Goal: Browse casually

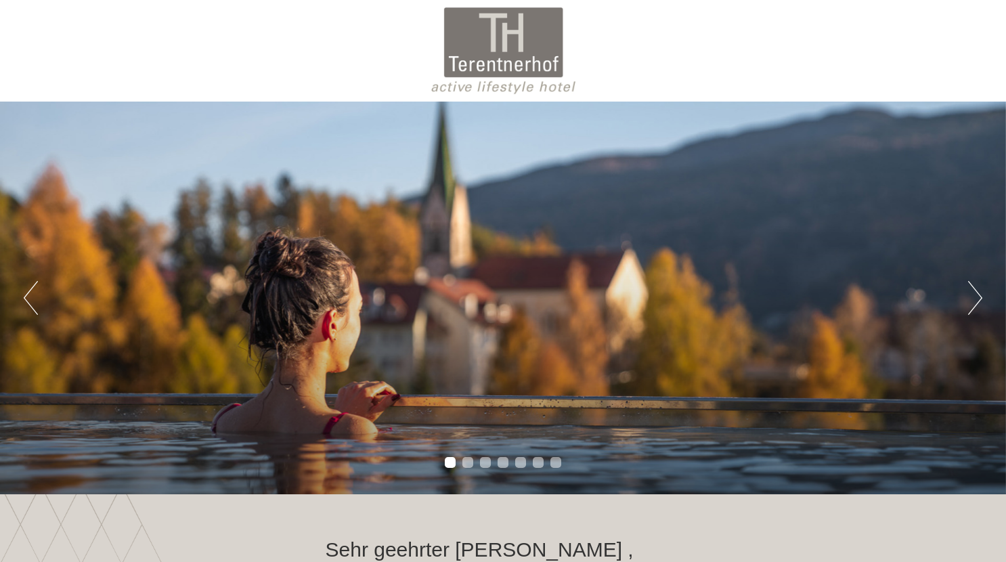
scroll to position [35, 0]
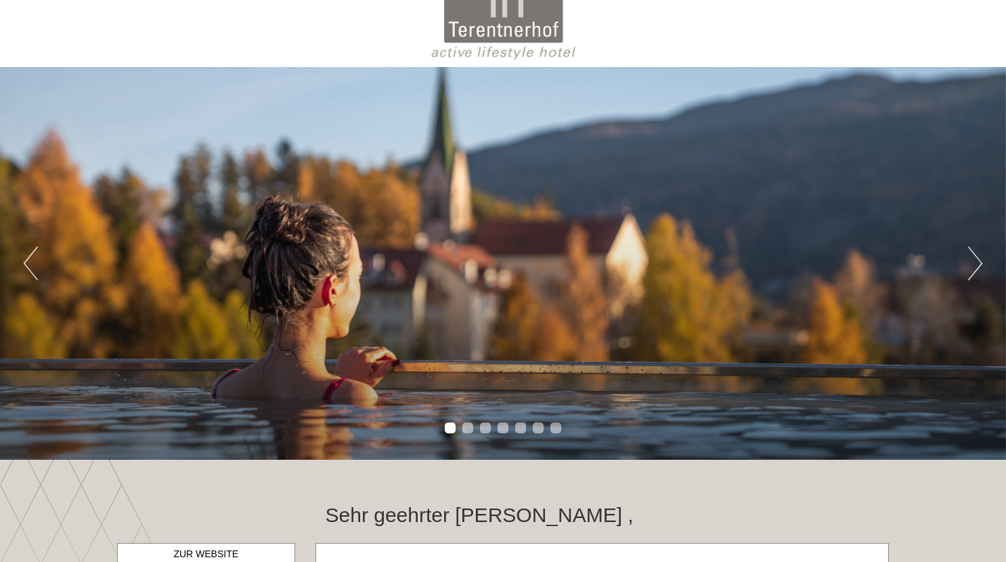
click at [971, 253] on button "Next" at bounding box center [976, 264] width 14 height 34
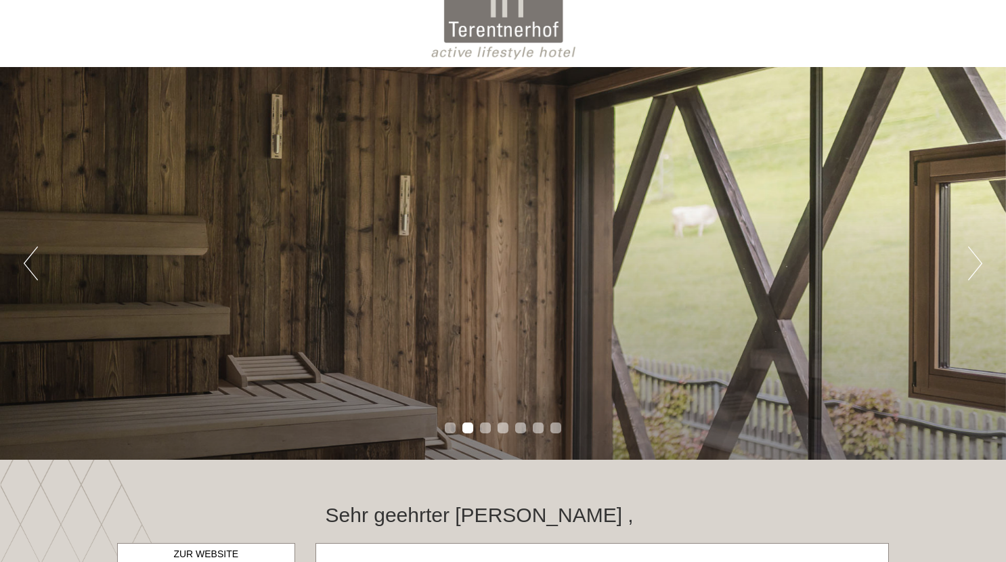
click at [971, 257] on button "Next" at bounding box center [976, 264] width 14 height 34
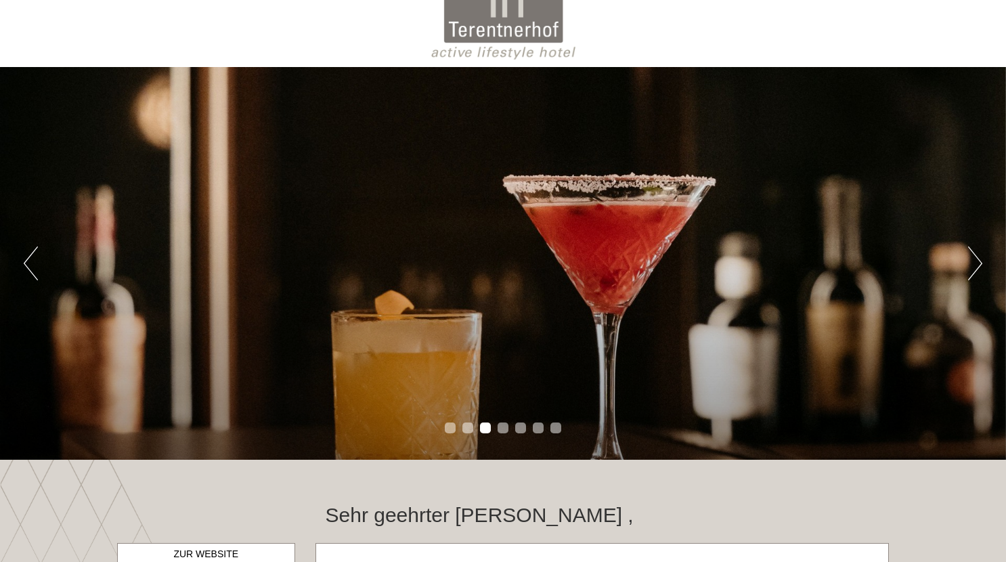
click at [971, 257] on button "Next" at bounding box center [976, 264] width 14 height 34
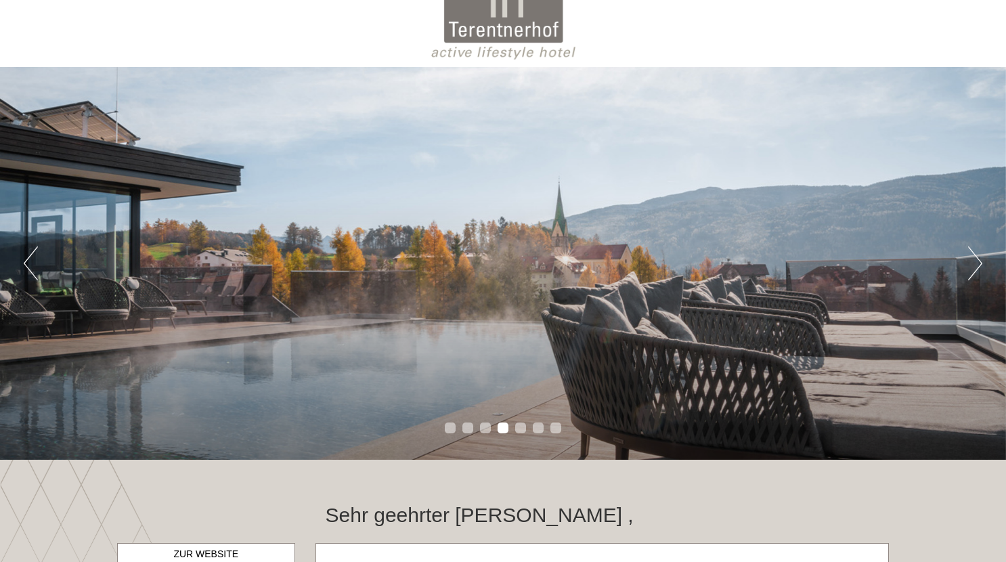
click at [971, 257] on button "Next" at bounding box center [976, 264] width 14 height 34
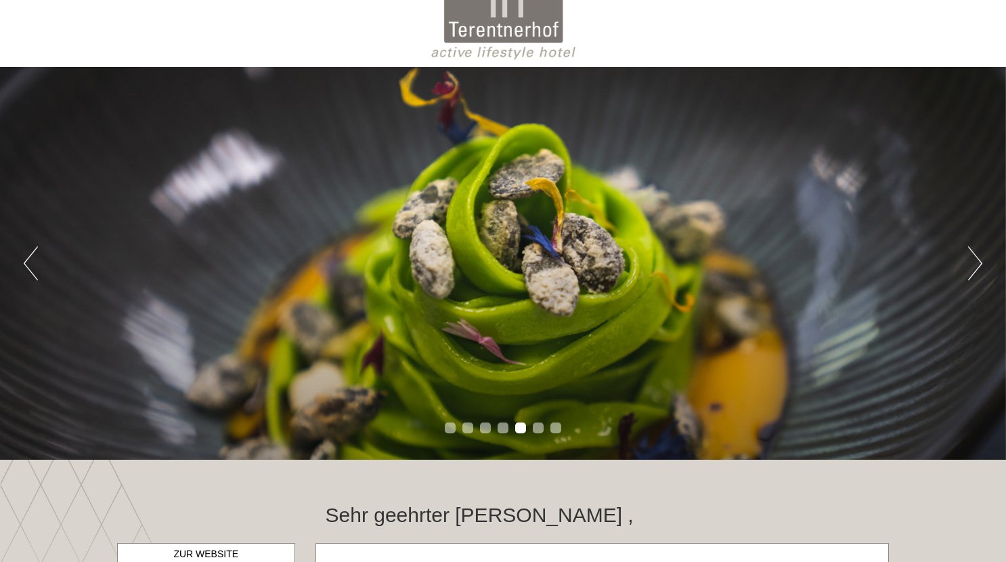
click at [971, 257] on button "Next" at bounding box center [976, 264] width 14 height 34
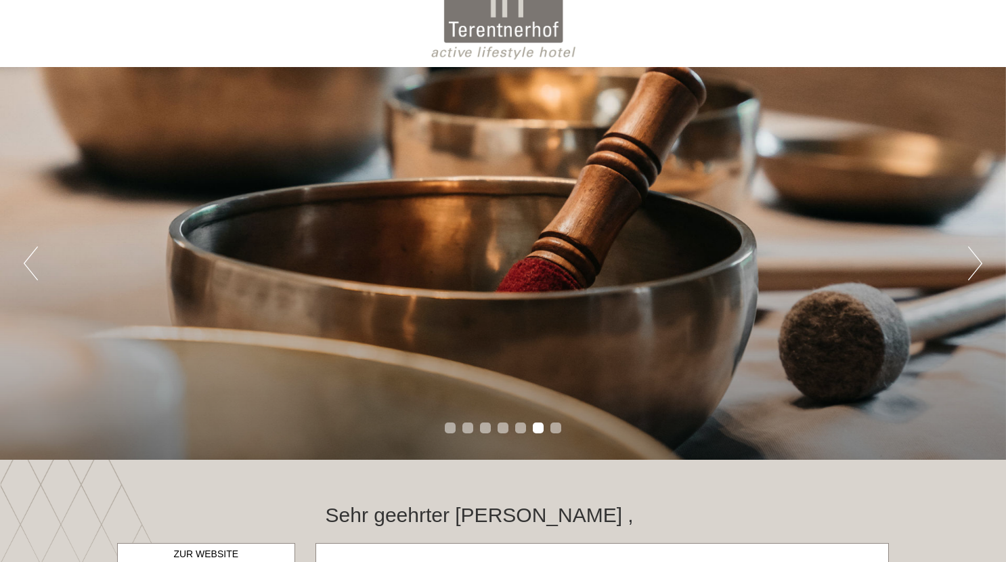
click at [971, 257] on button "Next" at bounding box center [976, 264] width 14 height 34
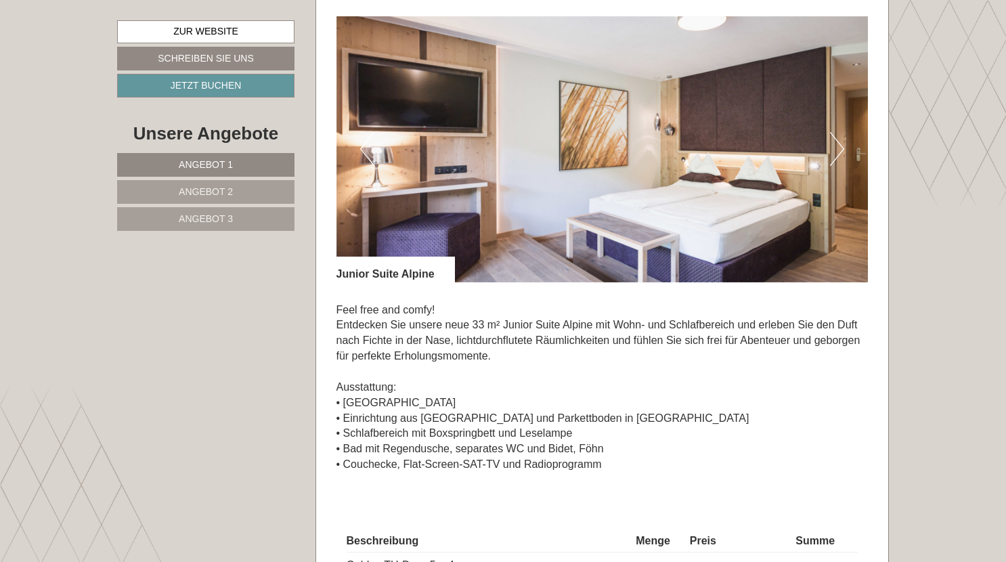
scroll to position [898, 0]
click at [836, 147] on button "Next" at bounding box center [837, 149] width 14 height 34
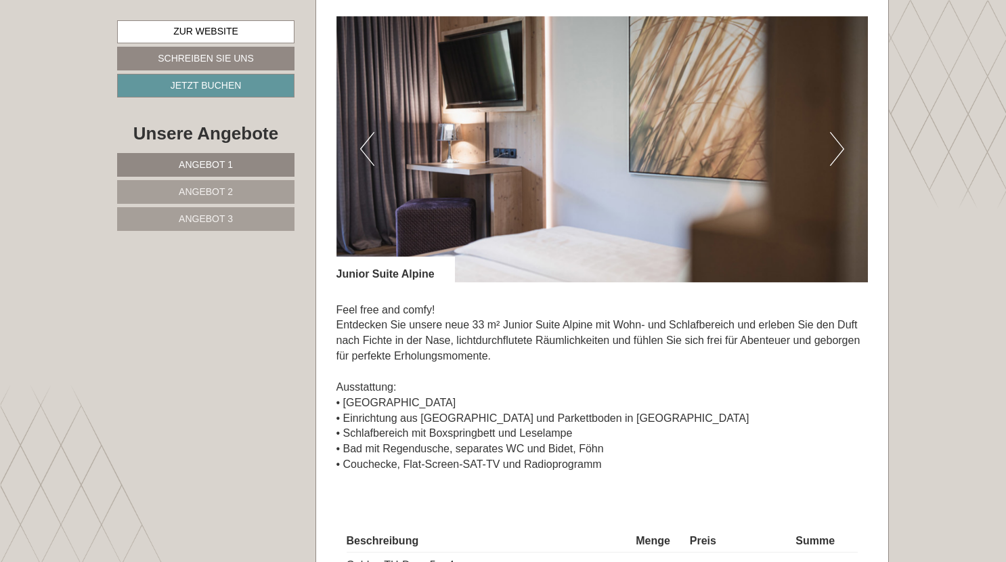
click at [836, 147] on button "Next" at bounding box center [837, 149] width 14 height 34
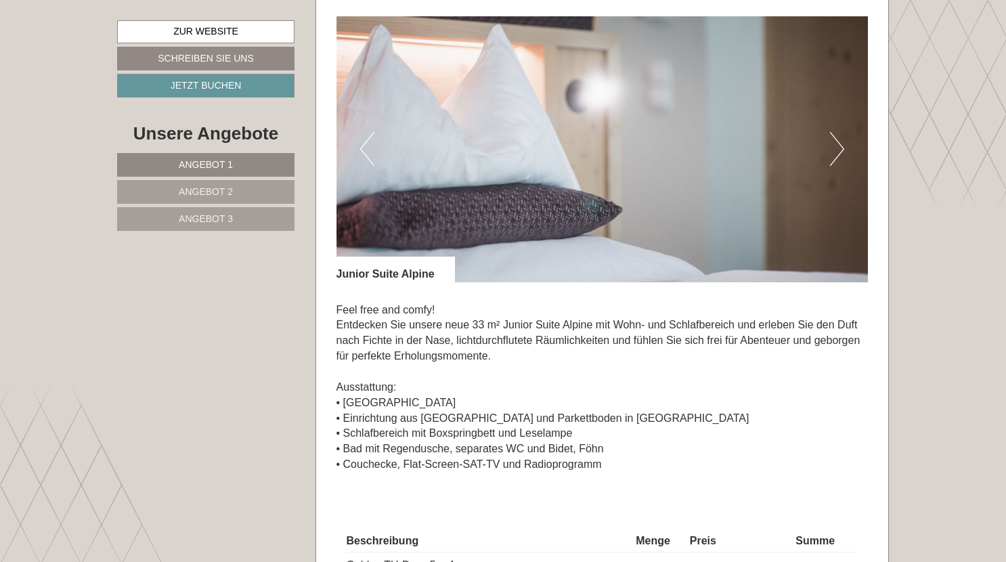
click at [836, 147] on button "Next" at bounding box center [837, 149] width 14 height 34
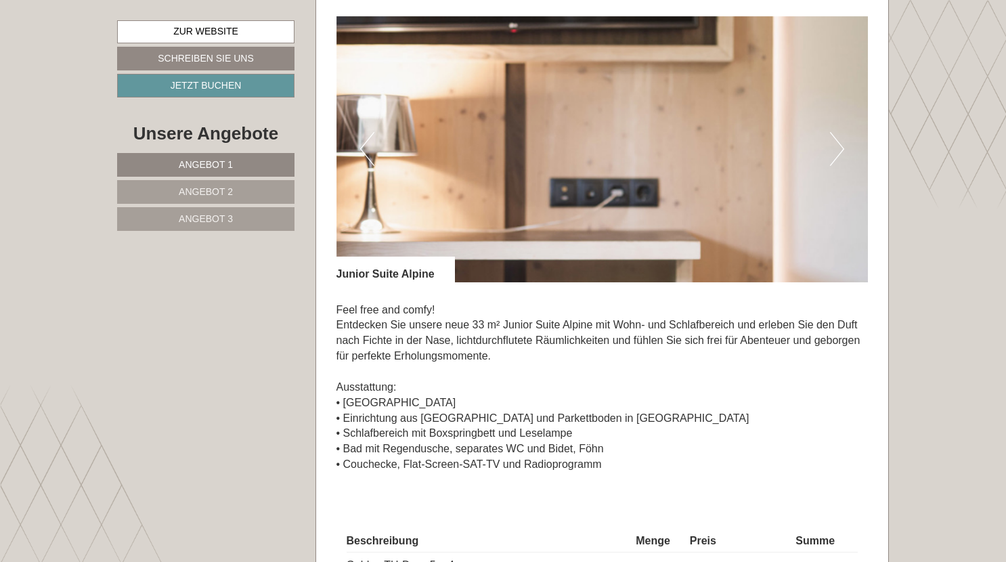
click at [836, 147] on button "Next" at bounding box center [837, 149] width 14 height 34
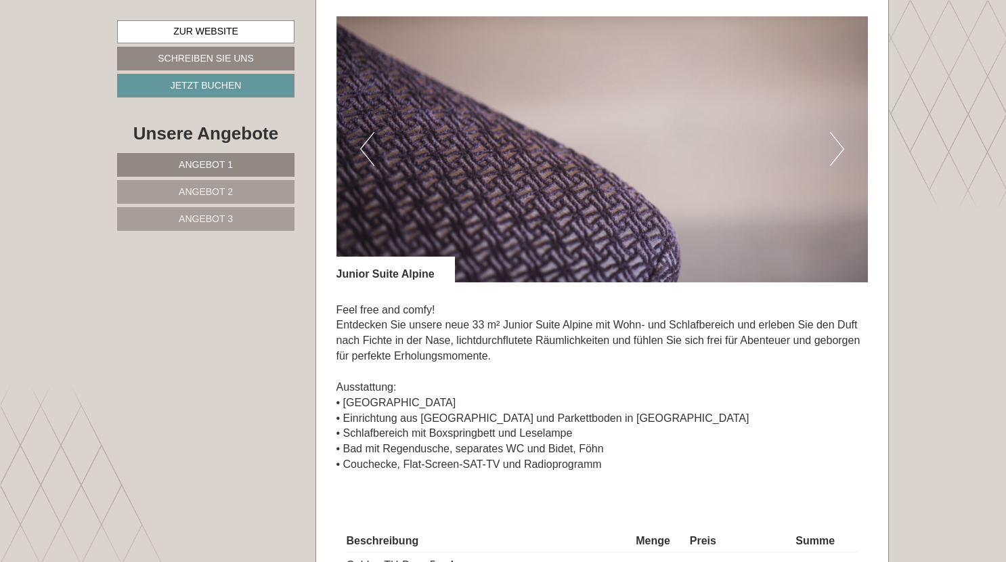
click at [836, 147] on button "Next" at bounding box center [837, 149] width 14 height 34
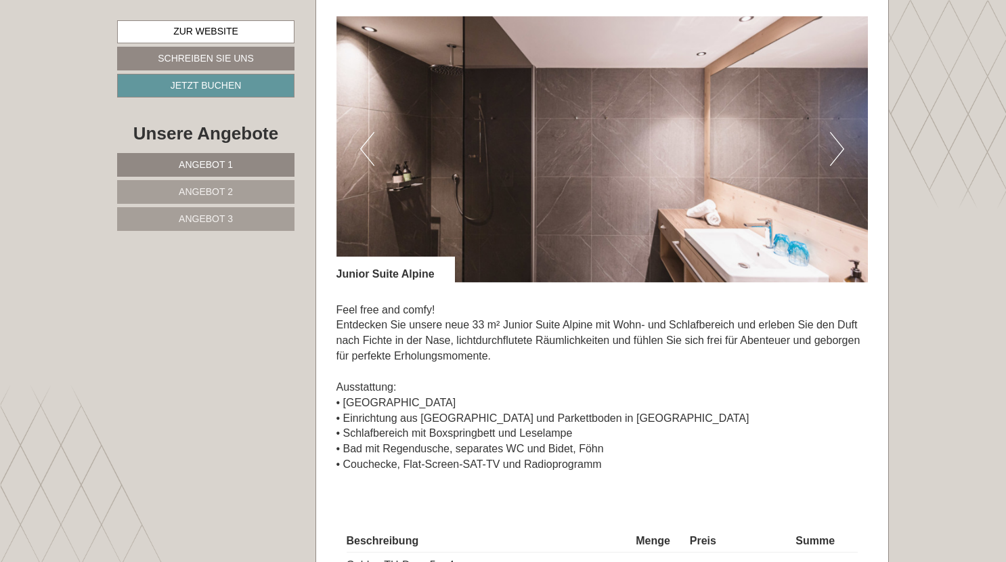
click at [836, 147] on button "Next" at bounding box center [837, 149] width 14 height 34
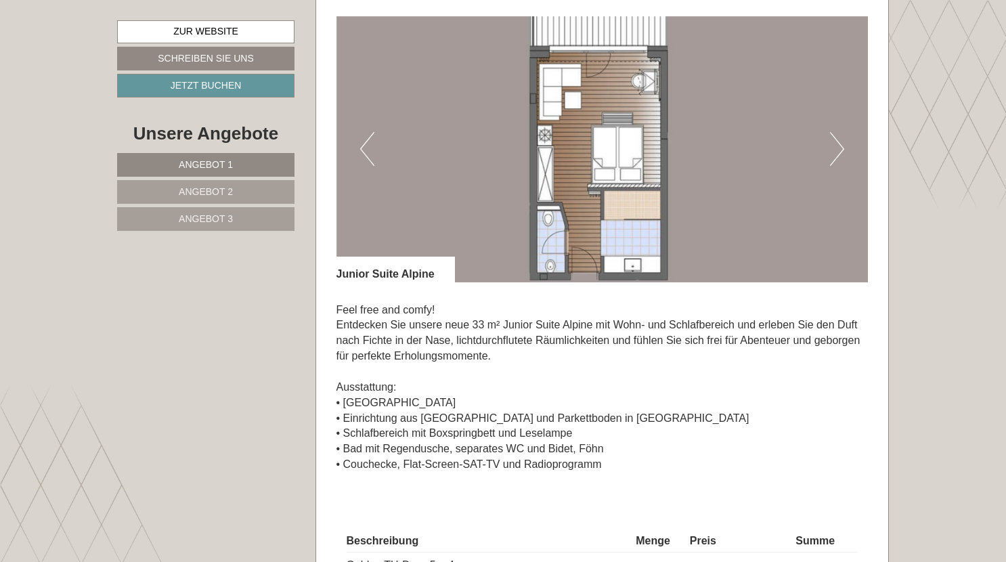
click at [836, 147] on button "Next" at bounding box center [837, 149] width 14 height 34
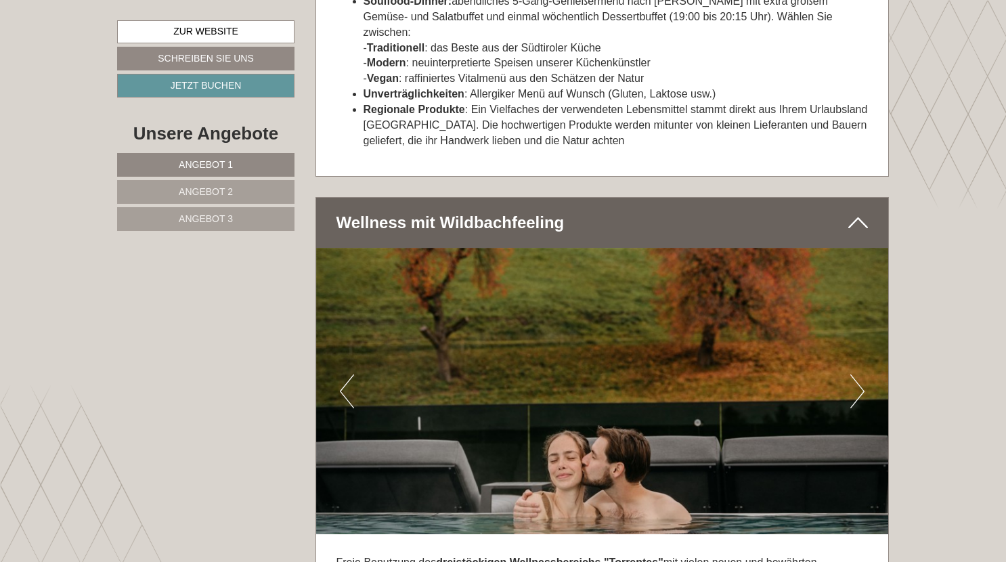
scroll to position [5004, 0]
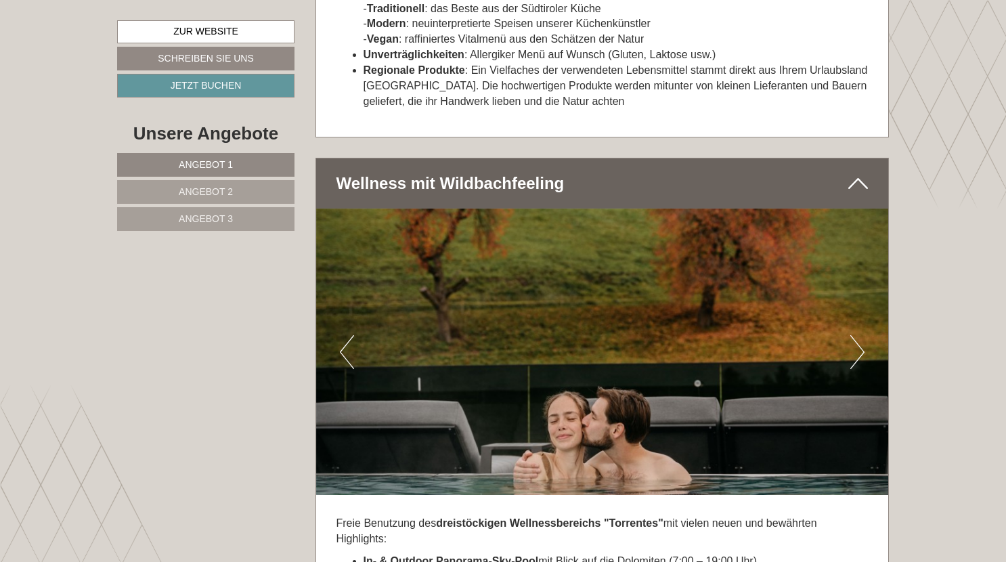
click at [859, 335] on button "Next" at bounding box center [858, 352] width 14 height 34
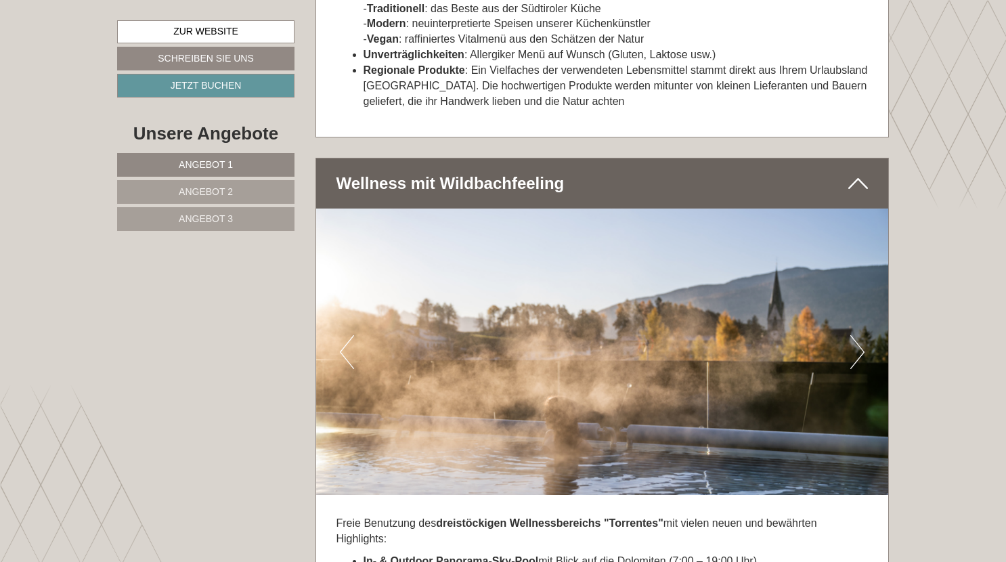
click at [859, 335] on button "Next" at bounding box center [858, 352] width 14 height 34
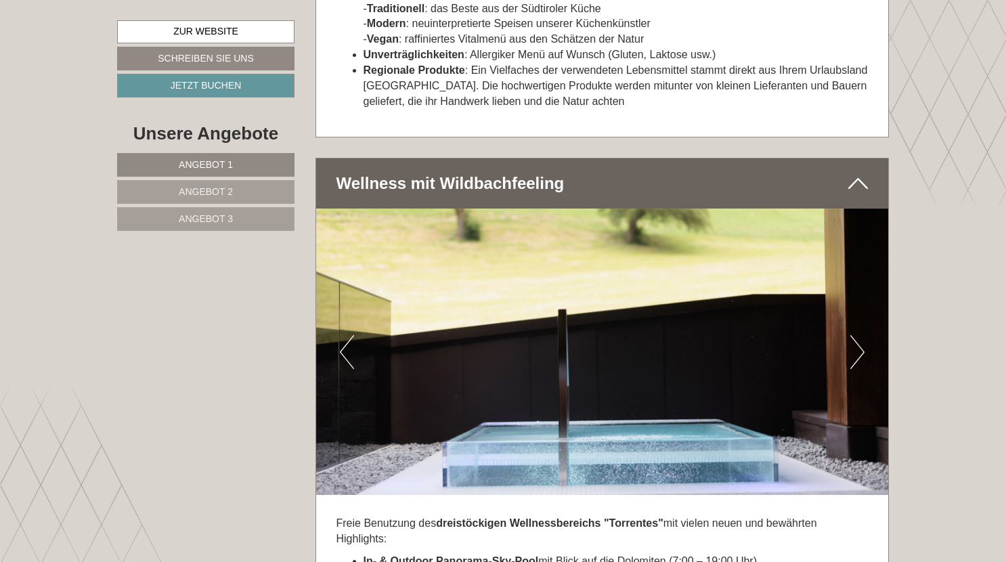
click at [859, 335] on button "Next" at bounding box center [858, 352] width 14 height 34
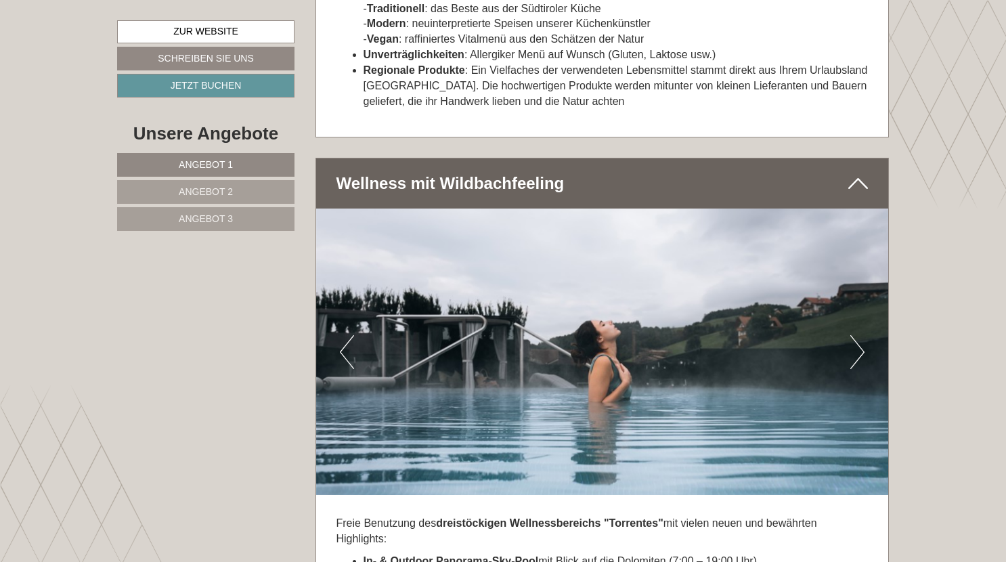
click at [859, 335] on button "Next" at bounding box center [858, 352] width 14 height 34
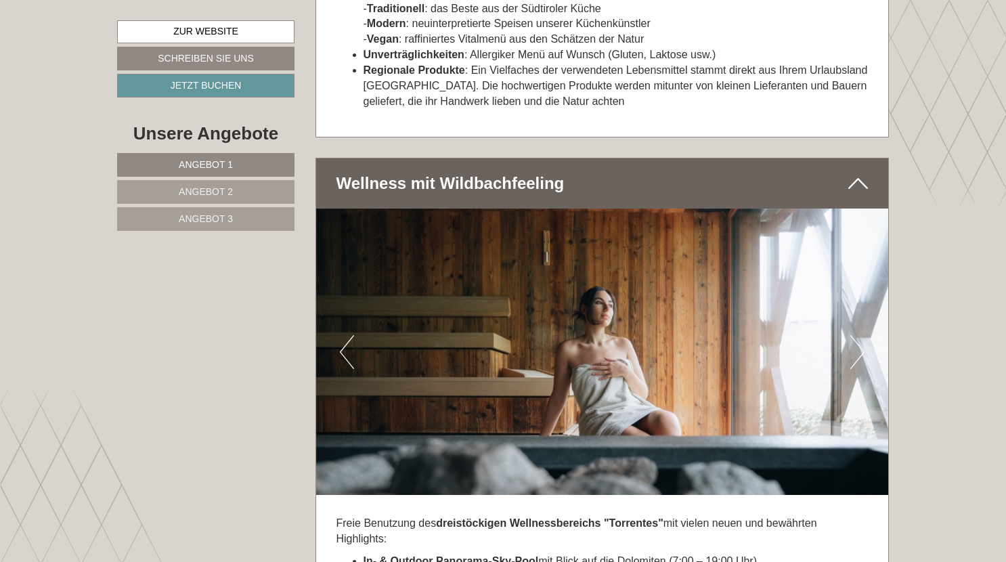
click at [859, 335] on button "Next" at bounding box center [858, 352] width 14 height 34
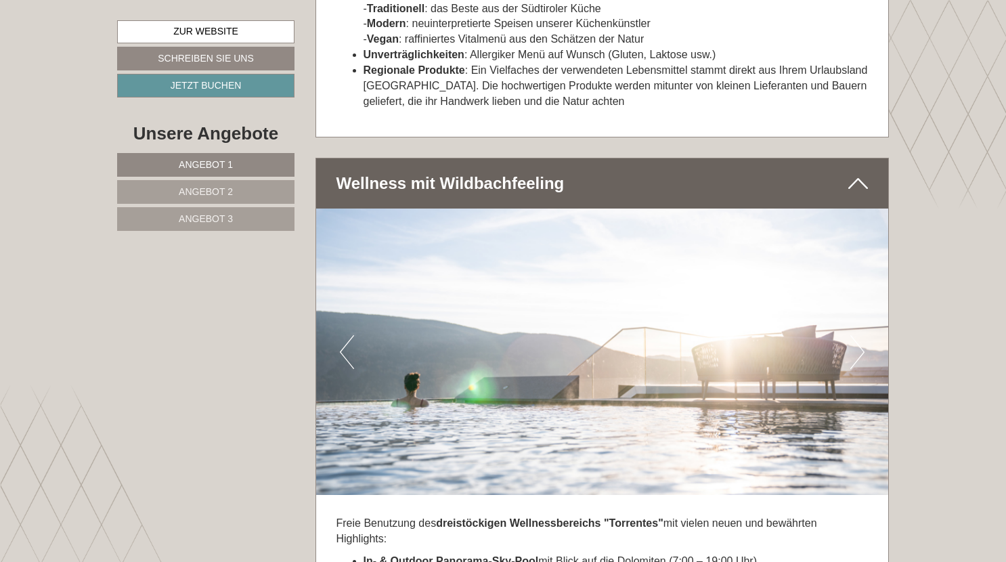
click at [859, 335] on button "Next" at bounding box center [858, 352] width 14 height 34
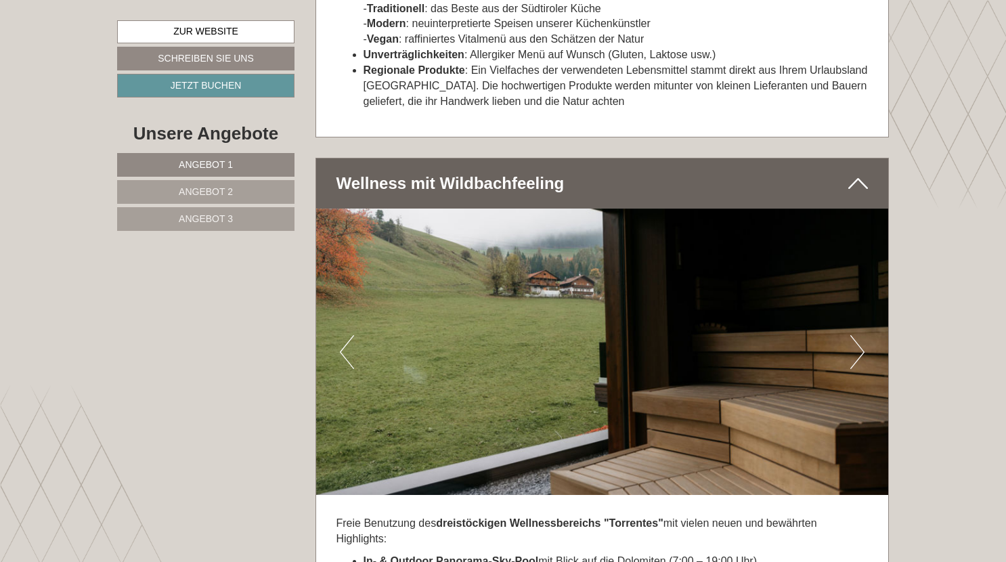
click at [859, 335] on button "Next" at bounding box center [858, 352] width 14 height 34
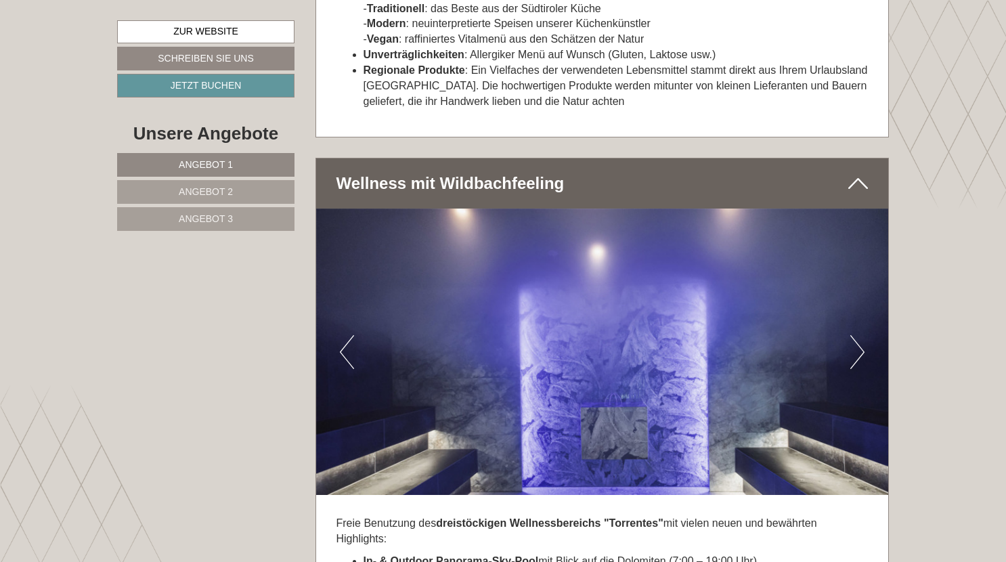
click at [859, 335] on button "Next" at bounding box center [858, 352] width 14 height 34
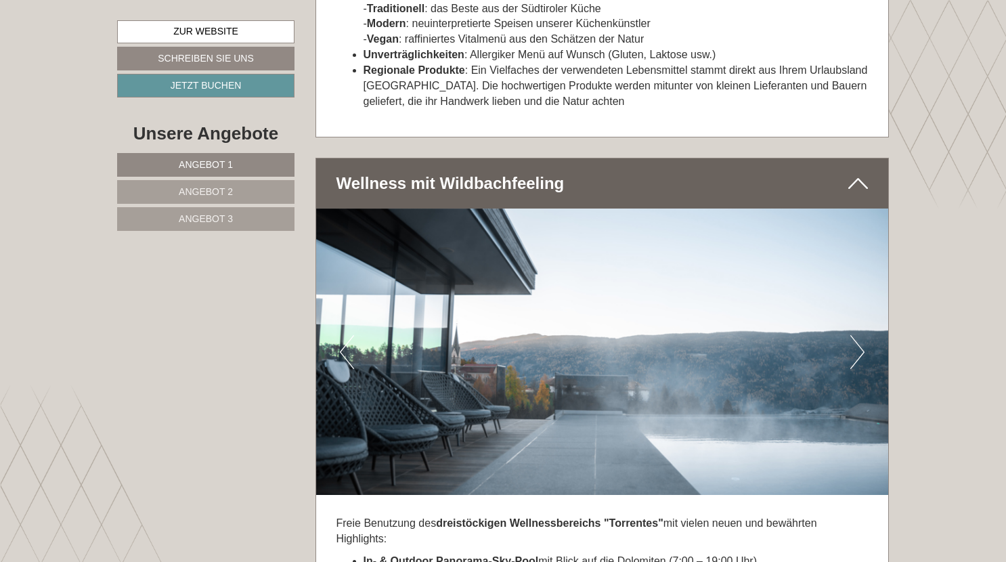
click at [859, 335] on button "Next" at bounding box center [858, 352] width 14 height 34
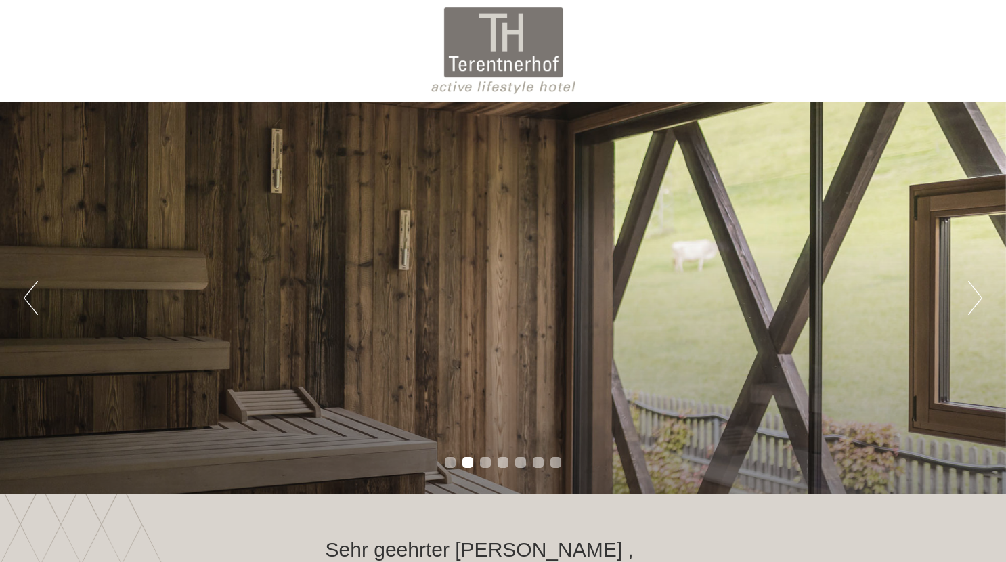
scroll to position [0, 0]
click at [966, 310] on div "Previous Next 1 2 3 4 5 6 7" at bounding box center [503, 298] width 1006 height 393
click at [975, 307] on button "Next" at bounding box center [976, 298] width 14 height 34
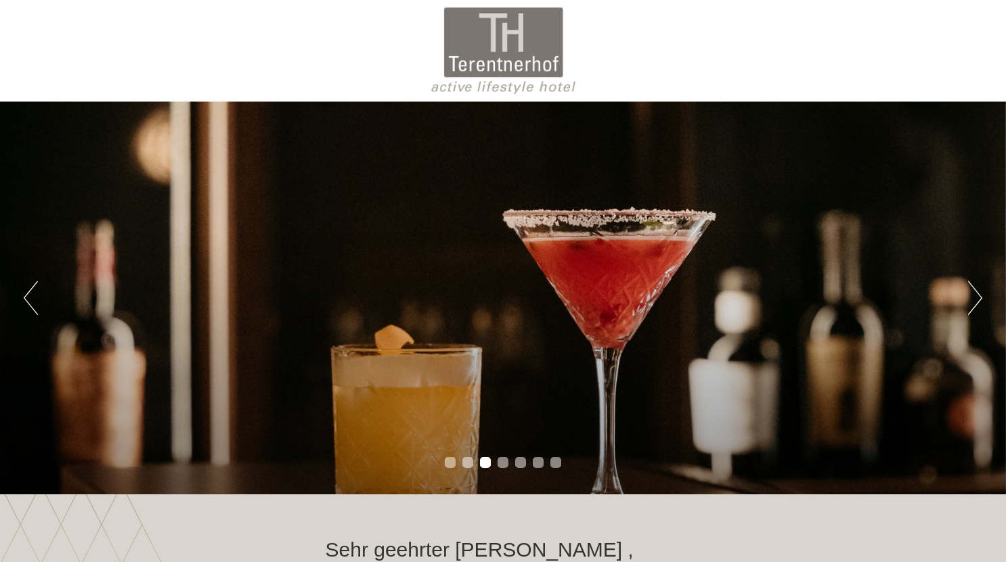
click at [975, 307] on button "Next" at bounding box center [976, 298] width 14 height 34
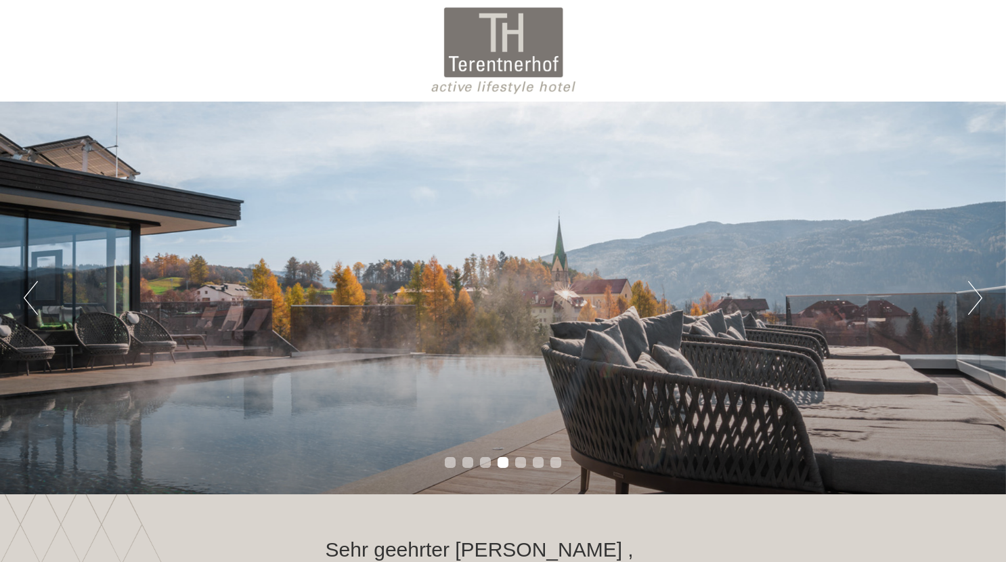
click at [975, 307] on button "Next" at bounding box center [976, 298] width 14 height 34
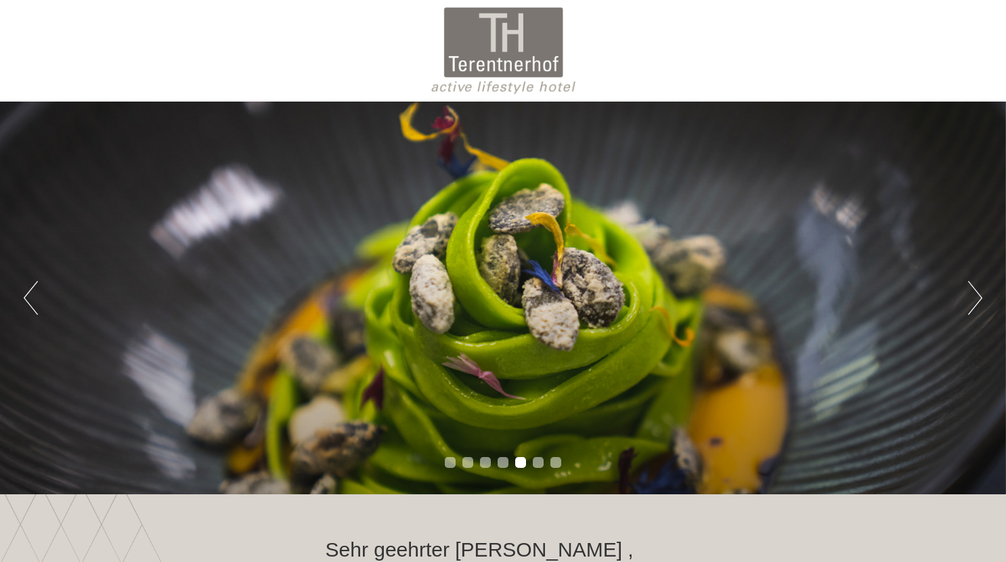
click at [975, 307] on button "Next" at bounding box center [976, 298] width 14 height 34
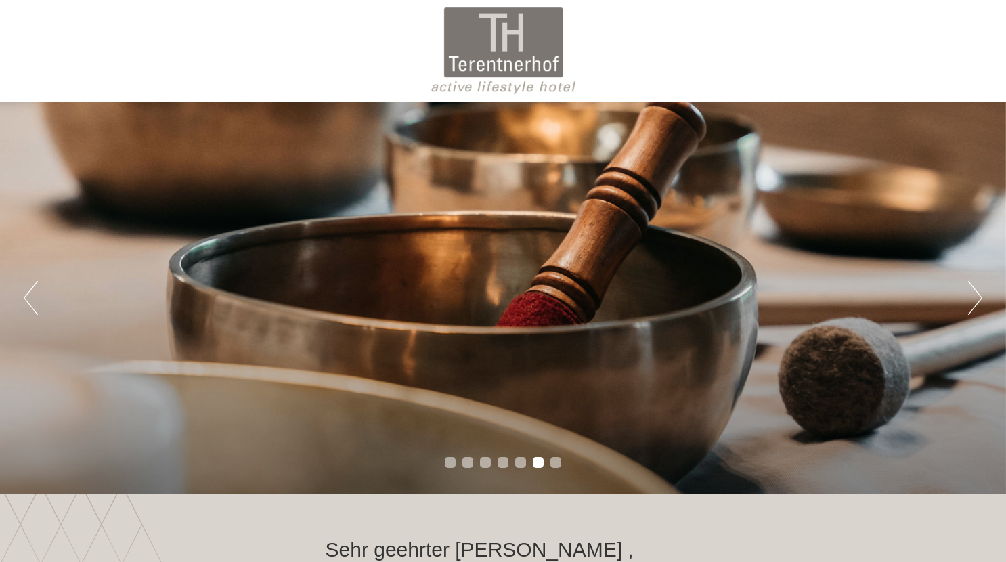
click at [975, 307] on button "Next" at bounding box center [976, 298] width 14 height 34
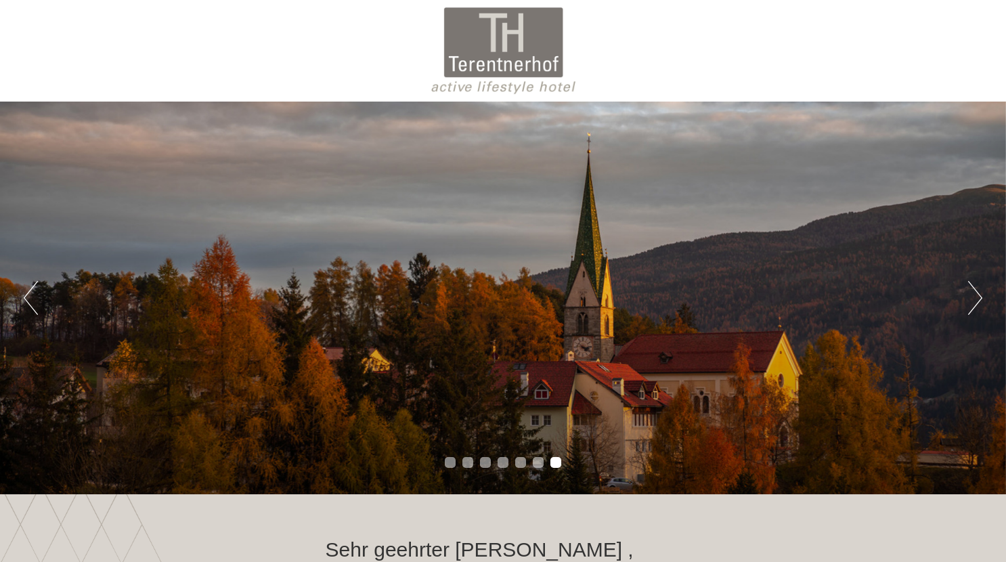
click at [975, 307] on button "Next" at bounding box center [976, 298] width 14 height 34
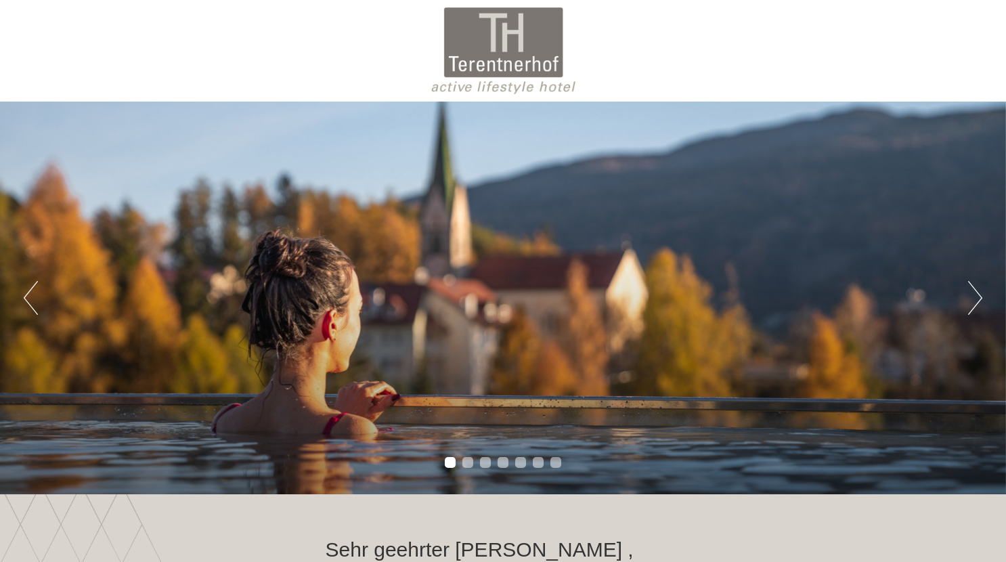
click at [975, 307] on button "Next" at bounding box center [976, 298] width 14 height 34
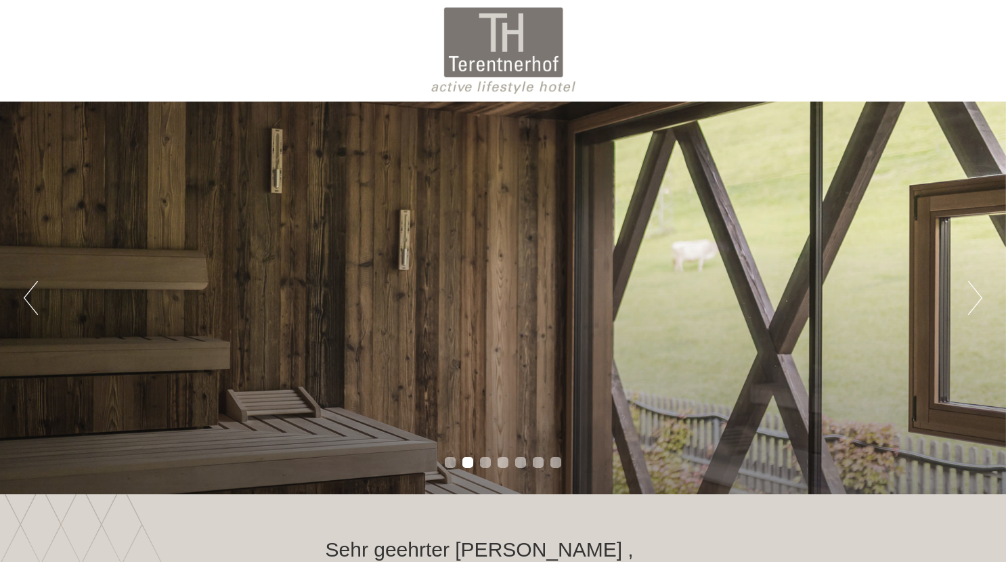
click at [975, 307] on button "Next" at bounding box center [976, 298] width 14 height 34
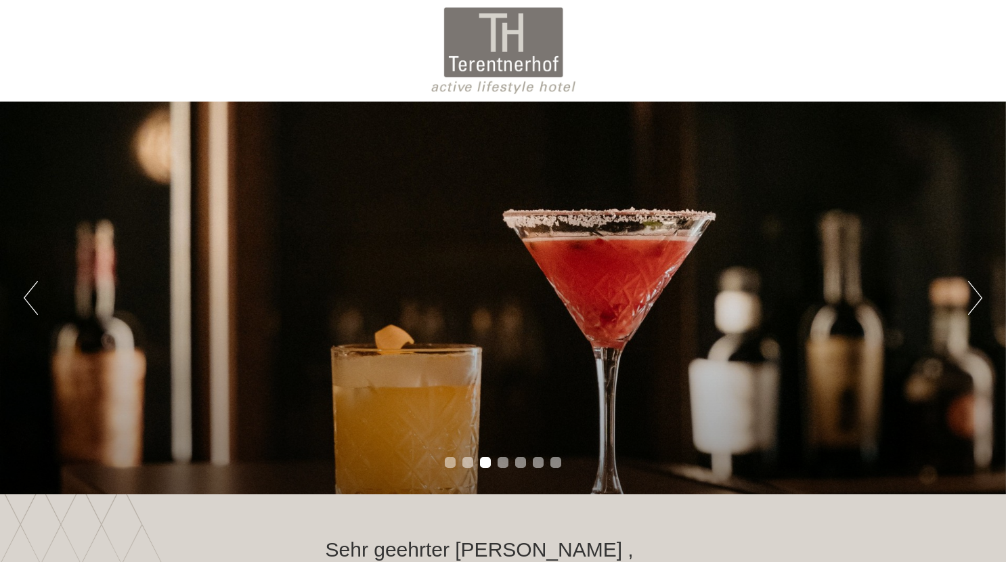
click at [975, 307] on button "Next" at bounding box center [976, 298] width 14 height 34
